Goal: Information Seeking & Learning: Learn about a topic

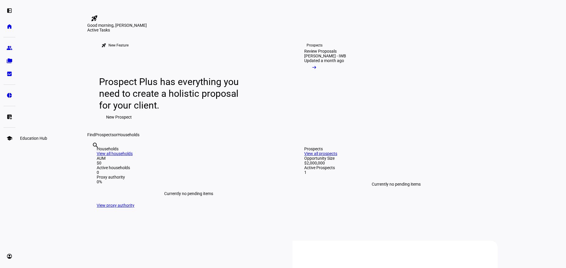
click at [8, 139] on eth-mat-symbol "school" at bounding box center [9, 139] width 6 height 6
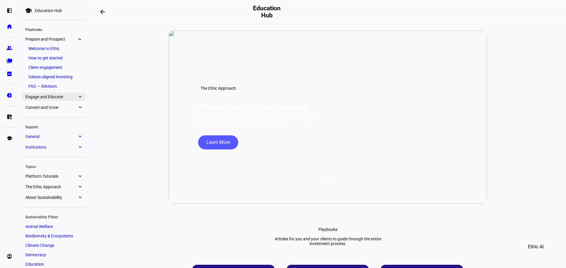
click at [78, 98] on eth-mat-symbol "expand_more" at bounding box center [79, 97] width 5 height 6
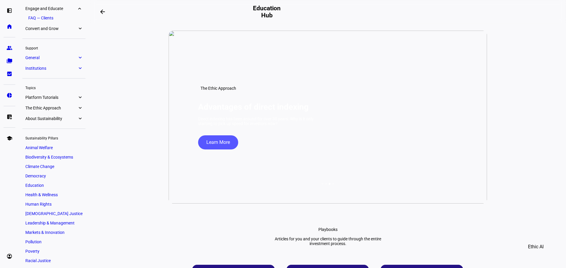
scroll to position [90, 0]
click at [82, 29] on eth-mat-symbol "expand_more" at bounding box center [79, 27] width 5 height 6
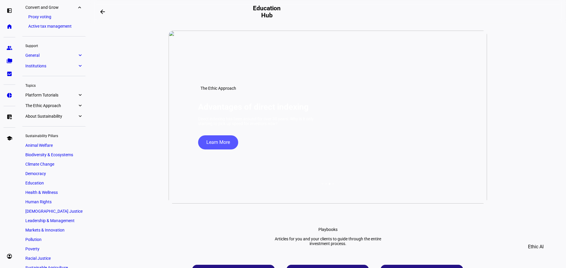
scroll to position [110, 0]
click at [76, 55] on span "General" at bounding box center [51, 55] width 52 height 5
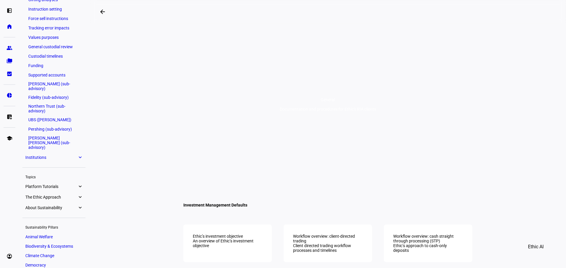
scroll to position [259, 0]
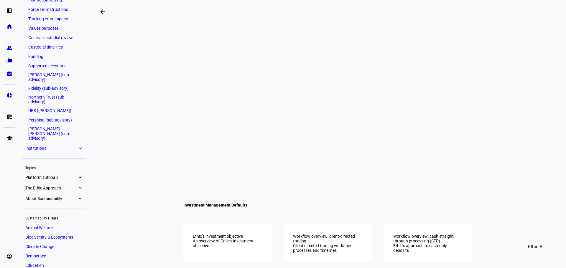
click at [77, 146] on eth-mat-symbol "expand_more" at bounding box center [79, 149] width 5 height 6
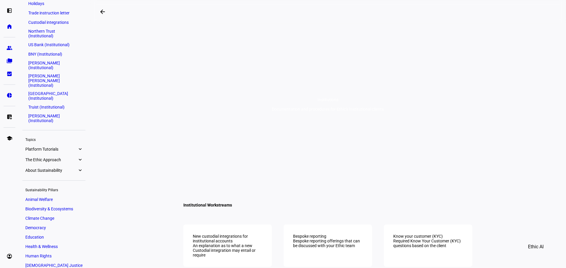
scroll to position [181, 0]
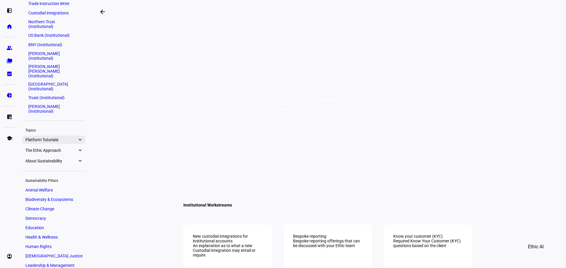
click at [80, 137] on eth-mat-symbol "expand_more" at bounding box center [79, 140] width 5 height 6
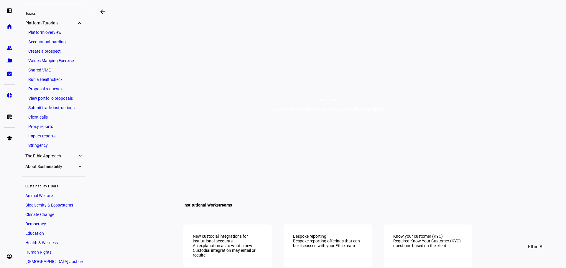
scroll to position [304, 0]
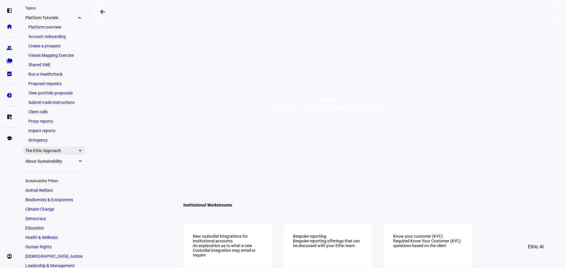
click at [79, 148] on eth-mat-symbol "expand_more" at bounding box center [79, 151] width 5 height 6
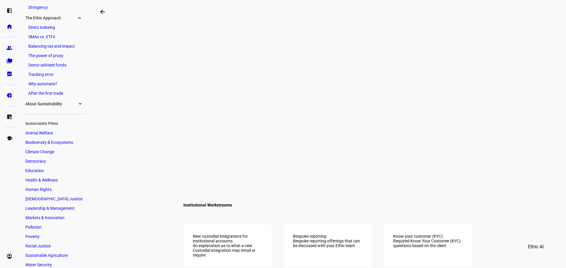
scroll to position [437, 0]
click at [79, 101] on eth-mat-symbol "expand_more" at bounding box center [79, 104] width 5 height 6
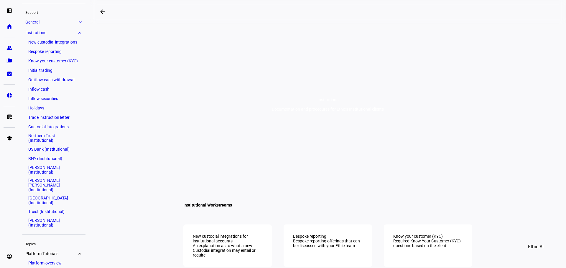
scroll to position [0, 0]
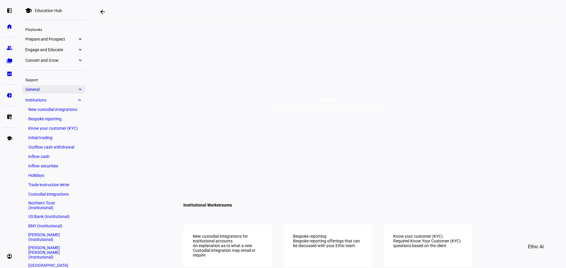
click at [81, 88] on eth-mat-symbol "expand_more" at bounding box center [79, 90] width 5 height 6
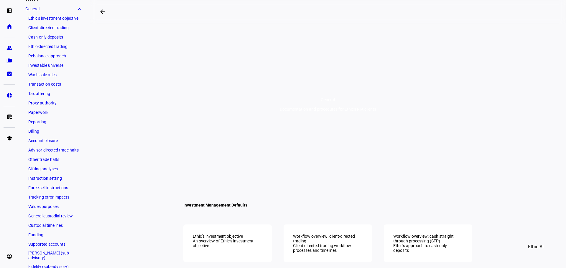
scroll to position [82, 0]
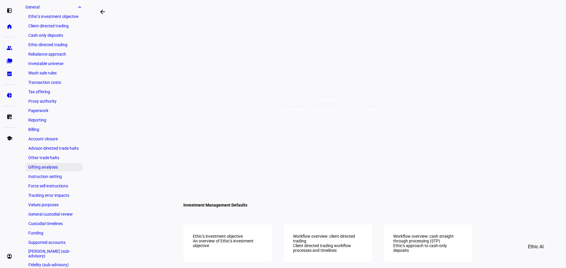
click at [68, 168] on link "Gifting analyses" at bounding box center [53, 167] width 57 height 8
